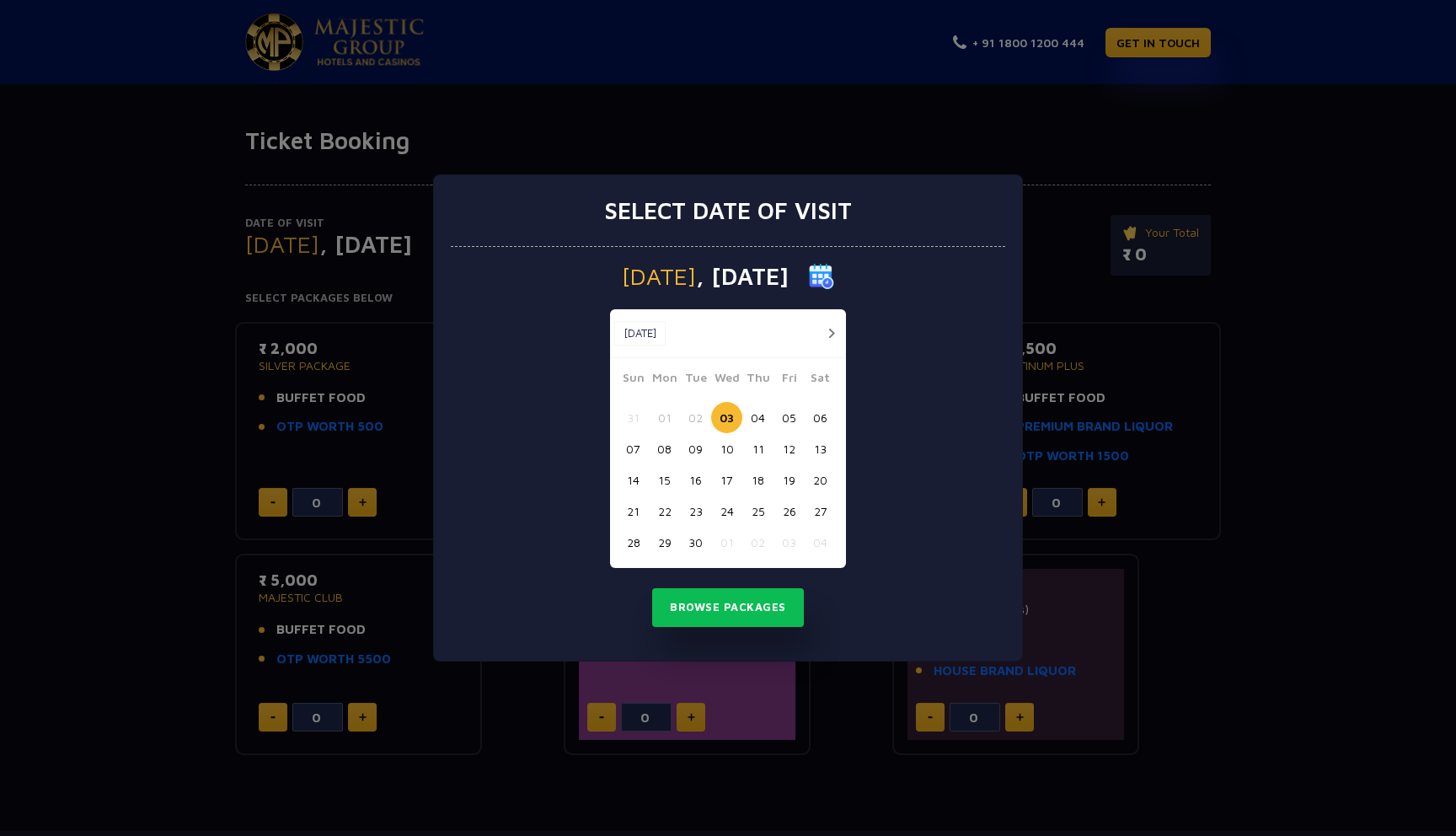
click at [817, 485] on button "20" at bounding box center [820, 480] width 31 height 31
click at [793, 480] on button "19" at bounding box center [789, 480] width 31 height 31
click at [757, 623] on button "Browse Packages" at bounding box center [728, 607] width 151 height 39
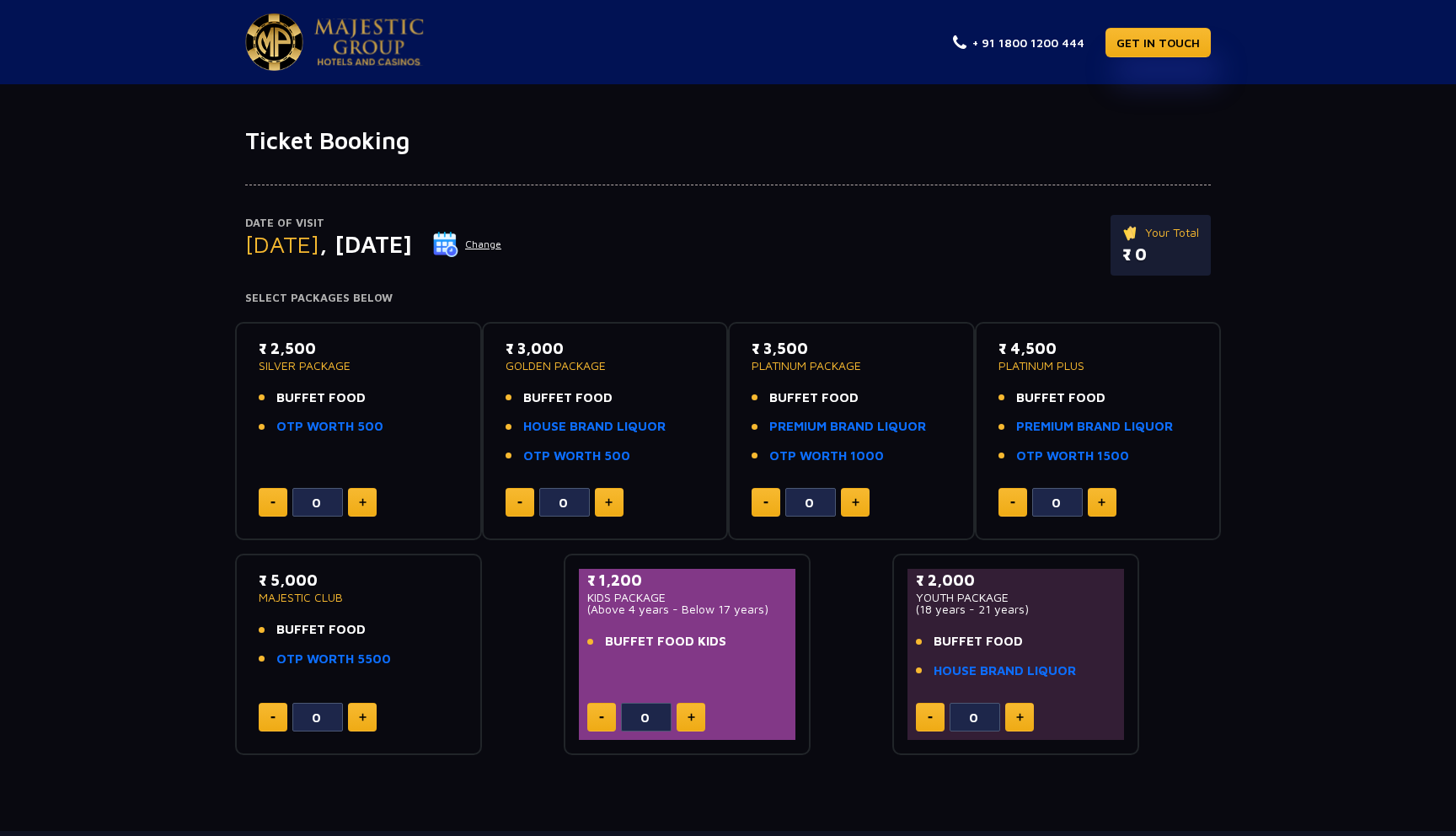
click at [370, 513] on button at bounding box center [361, 502] width 28 height 28
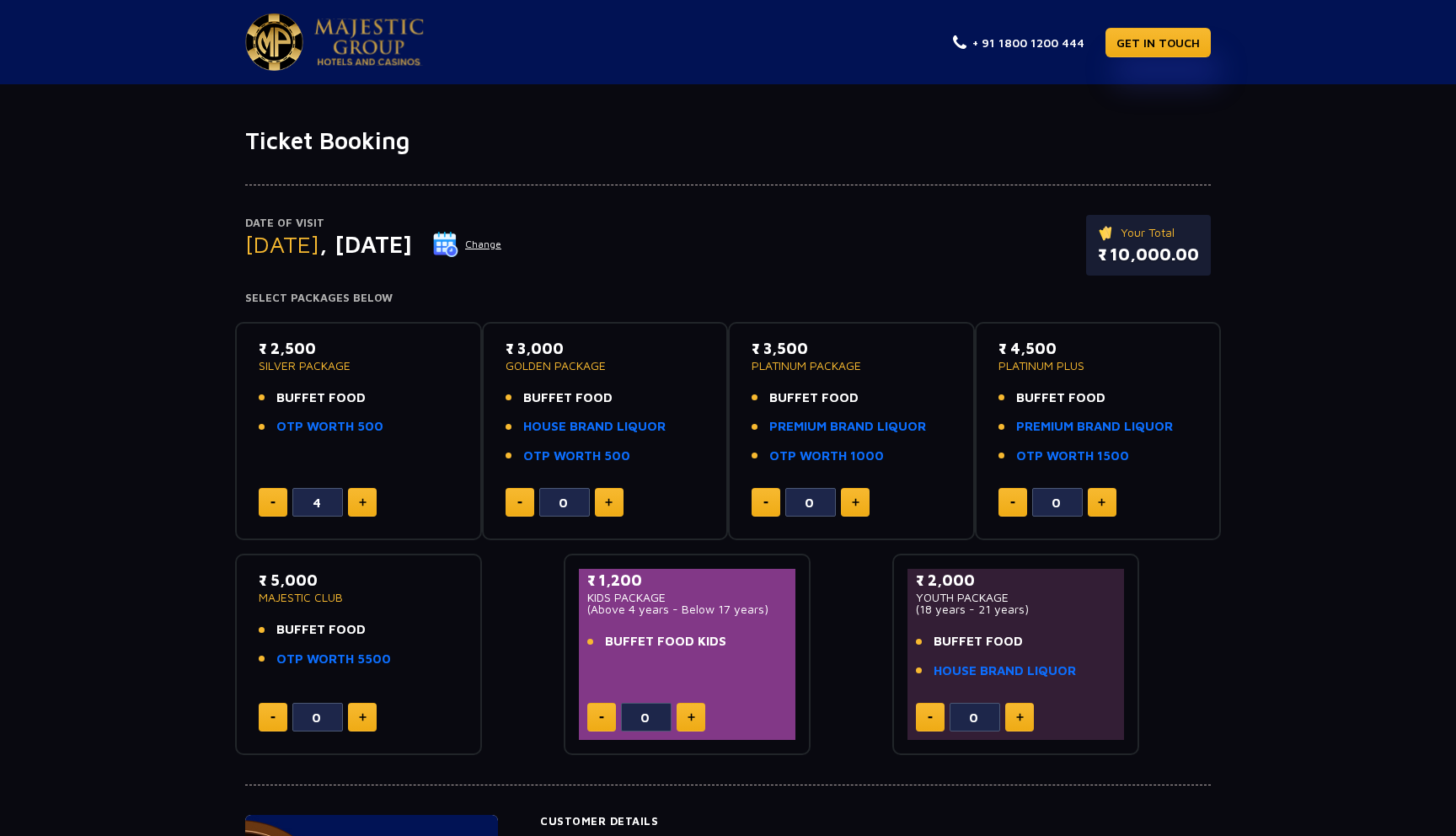
type input "5"
